Goal: Transaction & Acquisition: Download file/media

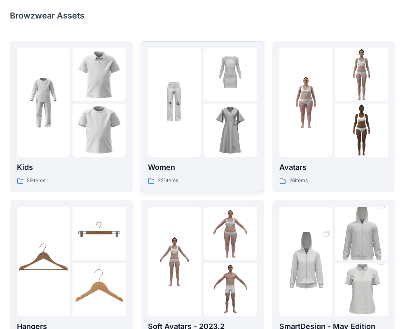
click at [186, 171] on p "Women" at bounding box center [202, 168] width 109 height 12
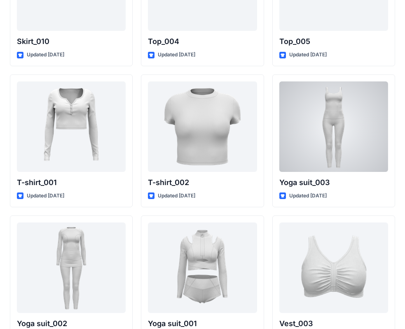
scroll to position [4381, 0]
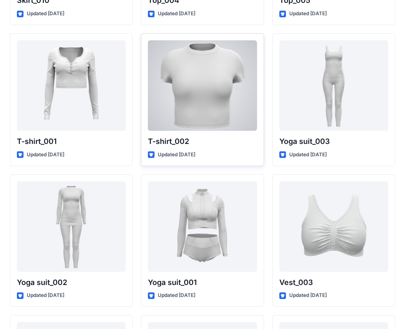
click at [211, 91] on div at bounding box center [202, 85] width 109 height 91
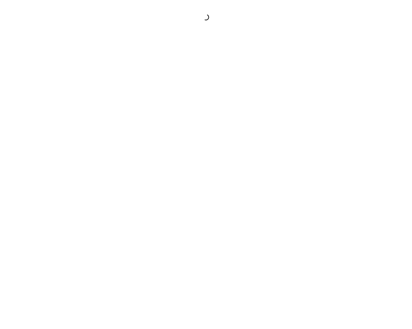
click at [211, 91] on div at bounding box center [206, 164] width 412 height 329
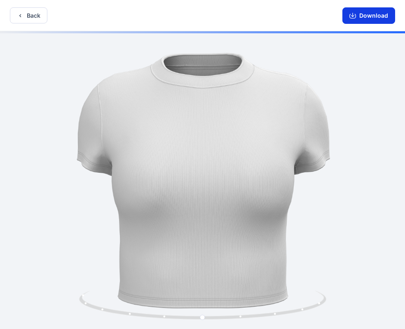
click at [356, 16] on icon "button" at bounding box center [352, 15] width 7 height 7
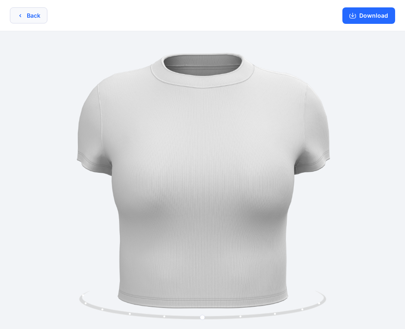
click at [23, 12] on button "Back" at bounding box center [28, 15] width 37 height 16
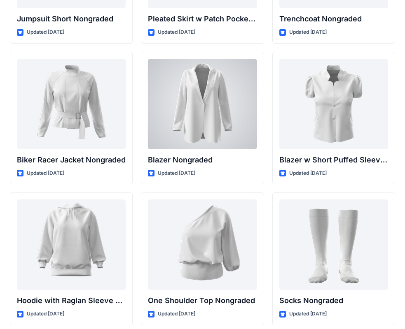
scroll to position [8455, 0]
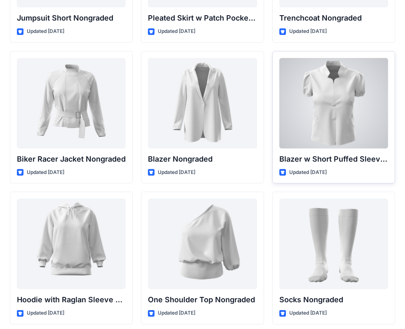
click at [360, 110] on div at bounding box center [333, 103] width 109 height 91
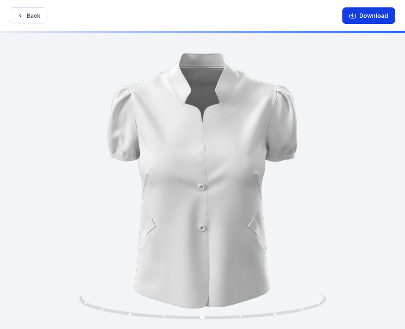
click at [372, 11] on button "Download" at bounding box center [368, 15] width 53 height 16
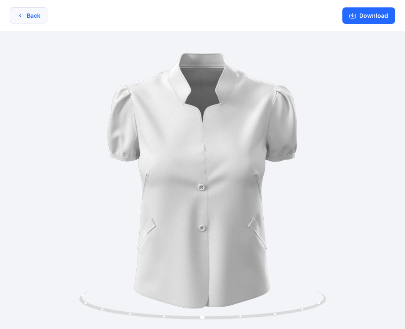
click at [23, 16] on button "Back" at bounding box center [28, 15] width 37 height 16
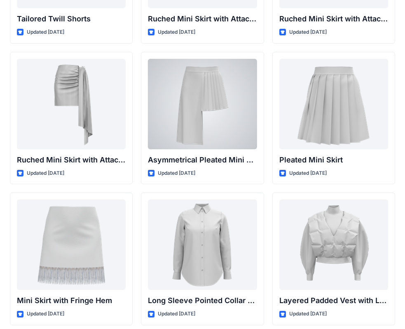
scroll to position [2247, 0]
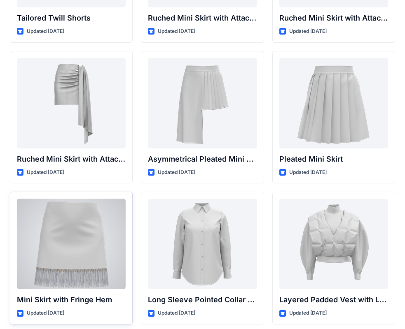
click at [62, 262] on div at bounding box center [71, 244] width 109 height 91
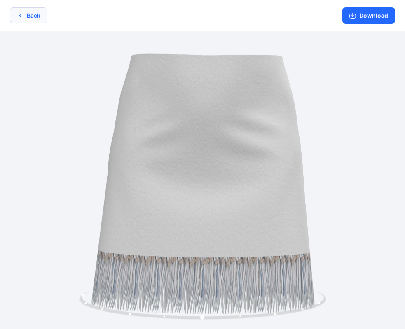
click at [20, 18] on icon "button" at bounding box center [20, 15] width 7 height 7
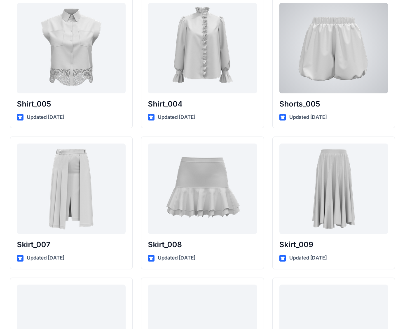
scroll to position [3858, 0]
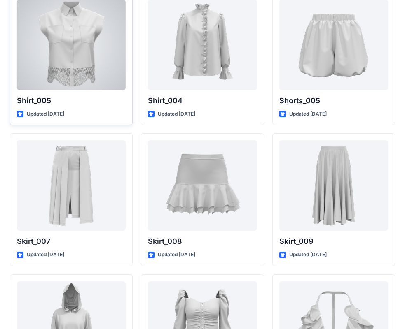
click at [73, 50] on div at bounding box center [71, 45] width 109 height 91
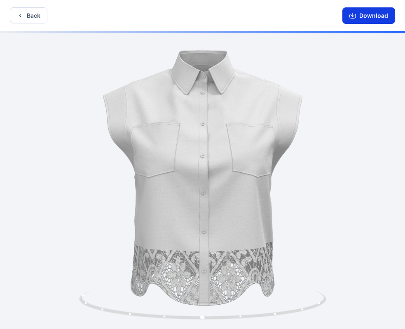
click at [360, 15] on button "Download" at bounding box center [368, 15] width 53 height 16
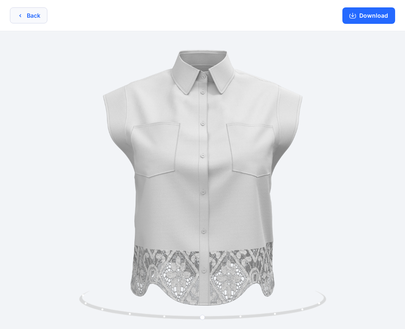
click at [28, 12] on button "Back" at bounding box center [28, 15] width 37 height 16
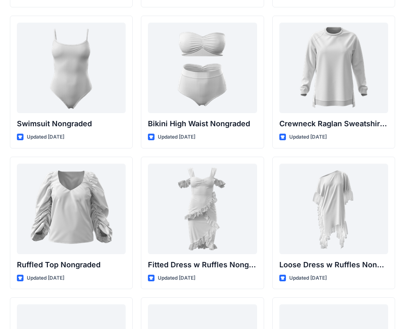
scroll to position [8052, 0]
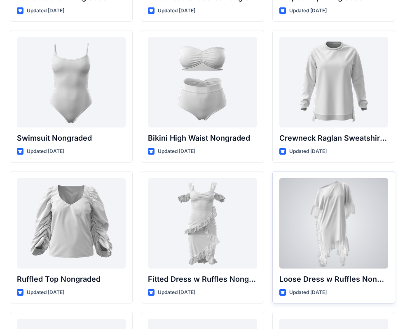
click at [332, 226] on div at bounding box center [333, 223] width 109 height 91
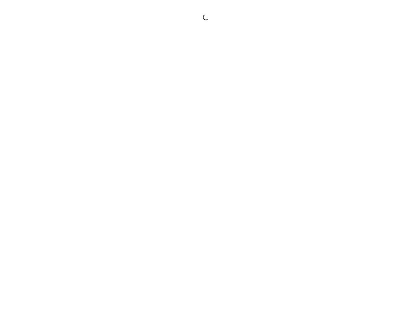
click at [332, 226] on div at bounding box center [206, 164] width 412 height 329
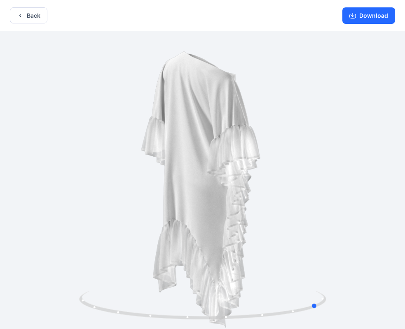
drag, startPoint x: 236, startPoint y: 173, endPoint x: 105, endPoint y: 180, distance: 131.5
click at [105, 180] on div at bounding box center [202, 181] width 405 height 300
click at [27, 20] on button "Back" at bounding box center [28, 15] width 37 height 16
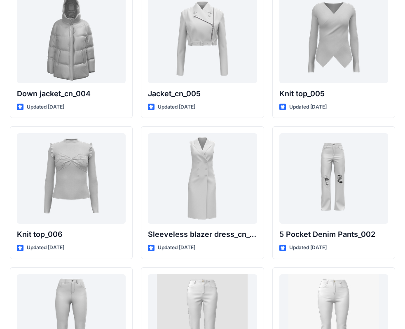
scroll to position [5375, 0]
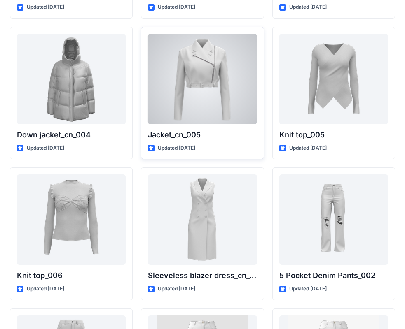
click at [194, 99] on div at bounding box center [202, 79] width 109 height 91
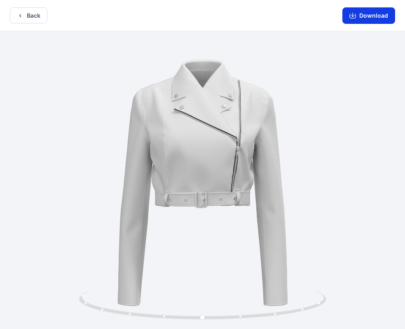
click at [372, 13] on button "Download" at bounding box center [368, 15] width 53 height 16
click at [367, 19] on button "Download" at bounding box center [368, 15] width 53 height 16
